Goal: Task Accomplishment & Management: Use online tool/utility

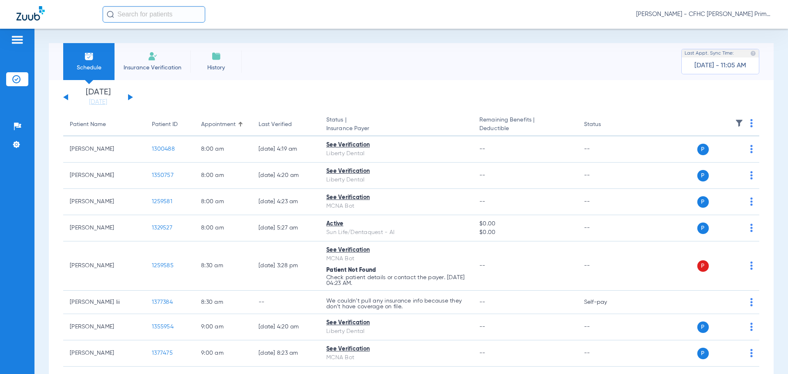
click at [128, 97] on button at bounding box center [130, 97] width 5 height 6
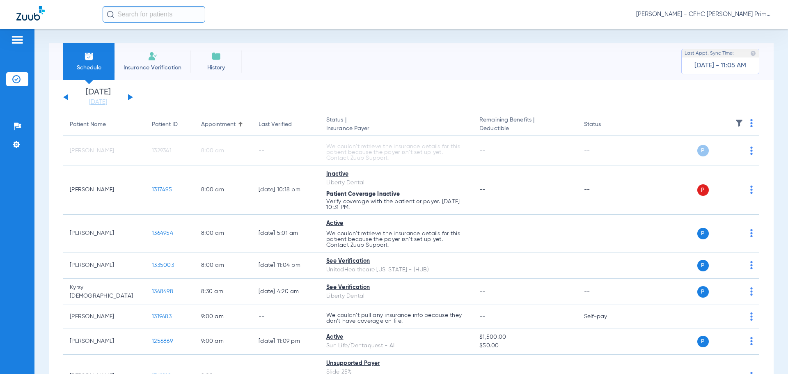
click at [66, 97] on button at bounding box center [65, 97] width 5 height 6
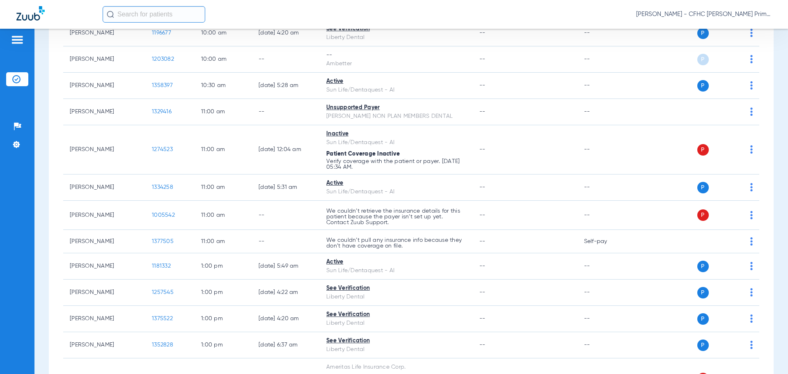
scroll to position [615, 0]
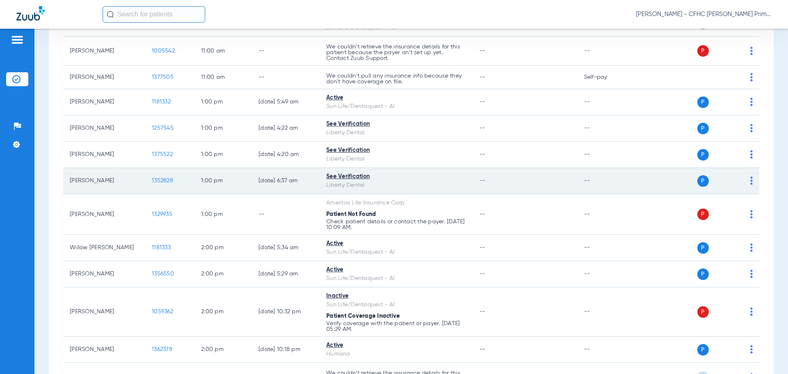
click at [167, 178] on span "1352828" at bounding box center [162, 181] width 21 height 6
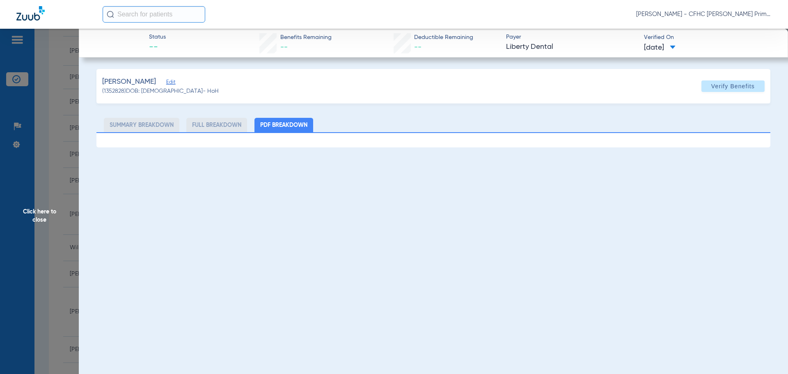
click at [166, 83] on span "Edit" at bounding box center [169, 83] width 7 height 8
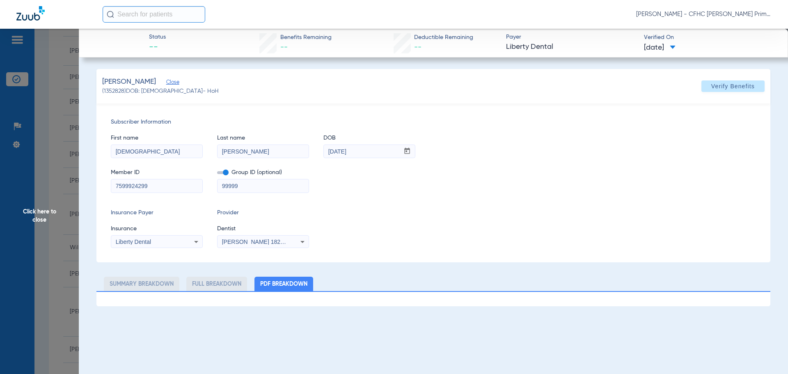
click at [222, 169] on label at bounding box center [222, 172] width 11 height 9
click at [217, 174] on input "checkbox" at bounding box center [217, 174] width 0 height 0
click at [739, 87] on span "Verify Benefits" at bounding box center [732, 86] width 43 height 7
click at [113, 187] on input "7599924299" at bounding box center [156, 185] width 91 height 13
drag, startPoint x: 113, startPoint y: 187, endPoint x: 139, endPoint y: 189, distance: 25.9
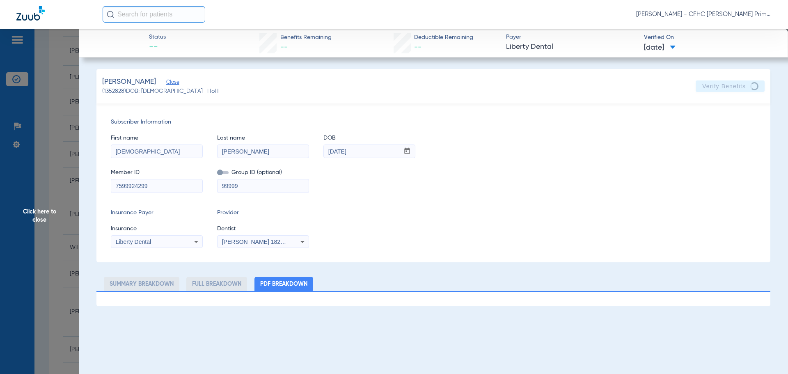
click at [139, 189] on input "7599924299" at bounding box center [156, 185] width 91 height 13
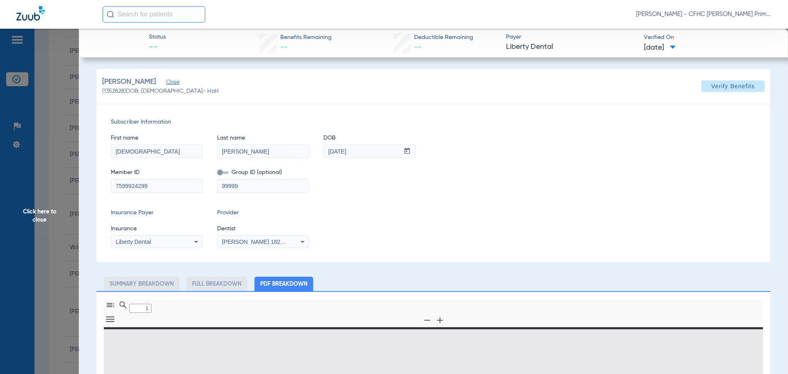
type input "0"
select select "page-width"
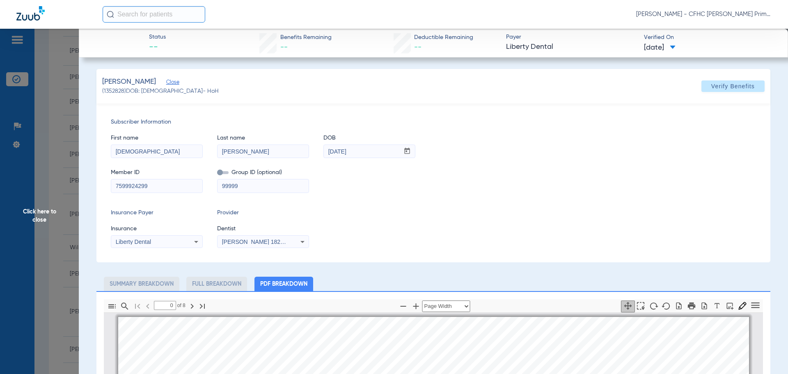
type input "1"
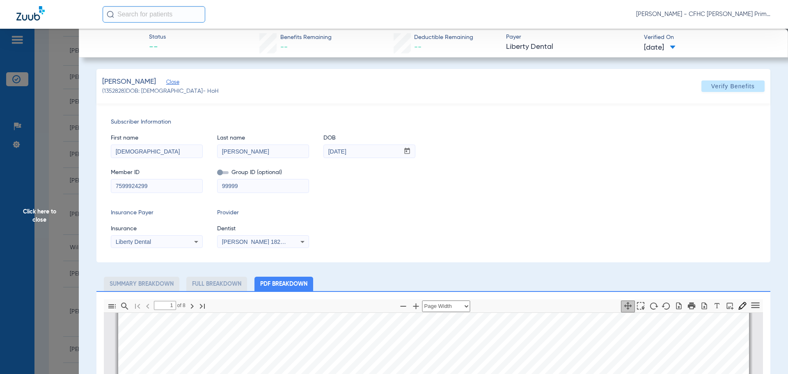
click at [39, 207] on span "Click here to close" at bounding box center [39, 216] width 79 height 374
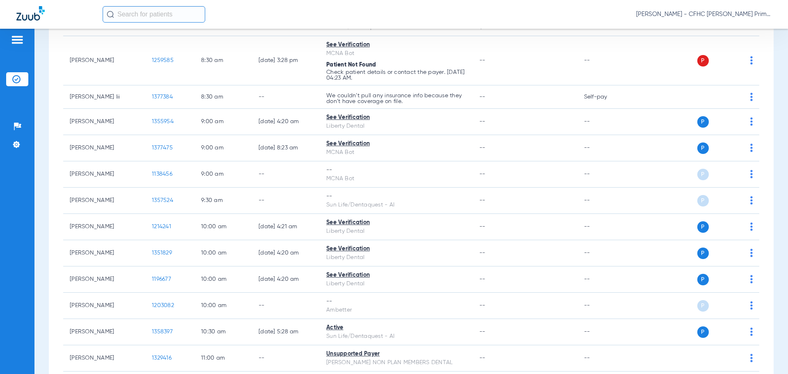
scroll to position [0, 0]
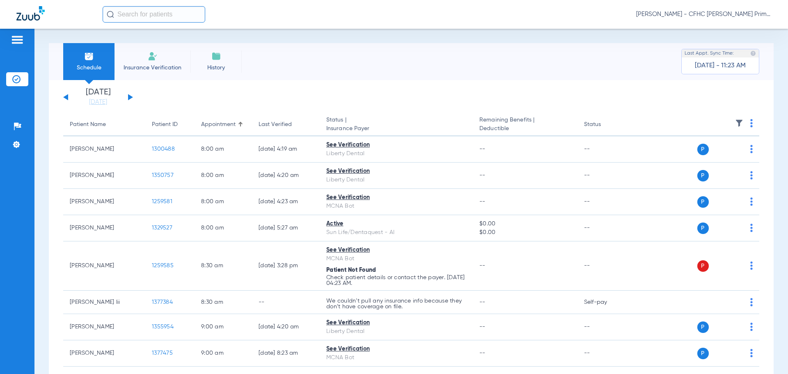
click at [130, 99] on button at bounding box center [130, 97] width 5 height 6
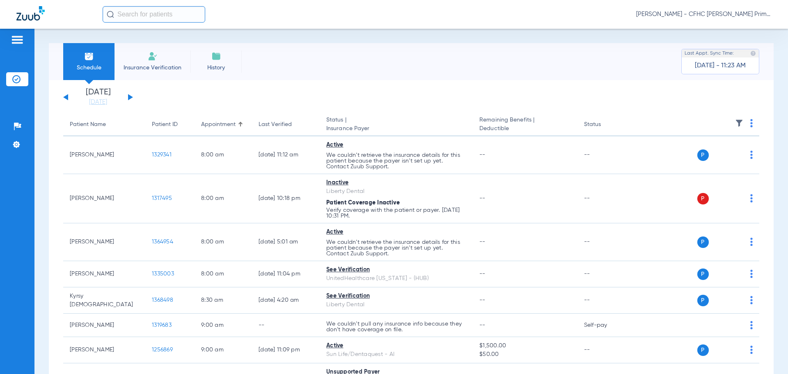
click at [66, 96] on button at bounding box center [65, 97] width 5 height 6
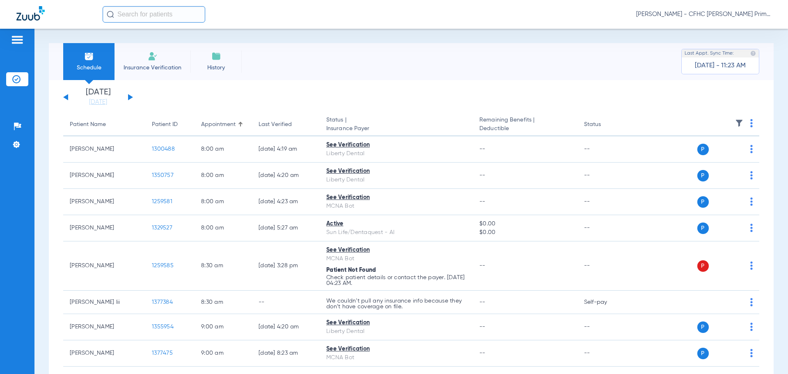
click at [129, 97] on button at bounding box center [130, 97] width 5 height 6
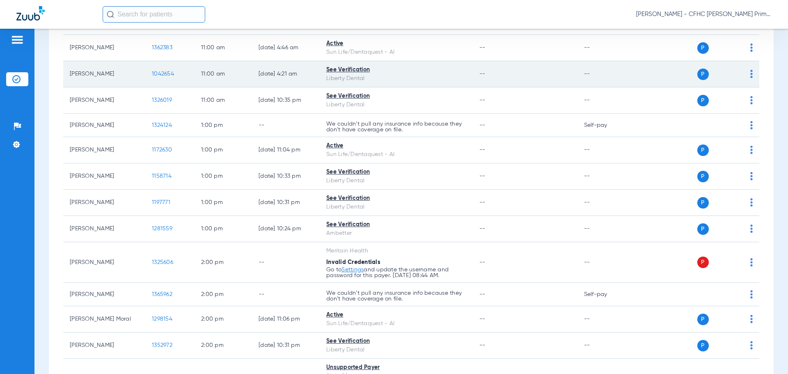
scroll to position [738, 0]
